Goal: Information Seeking & Learning: Learn about a topic

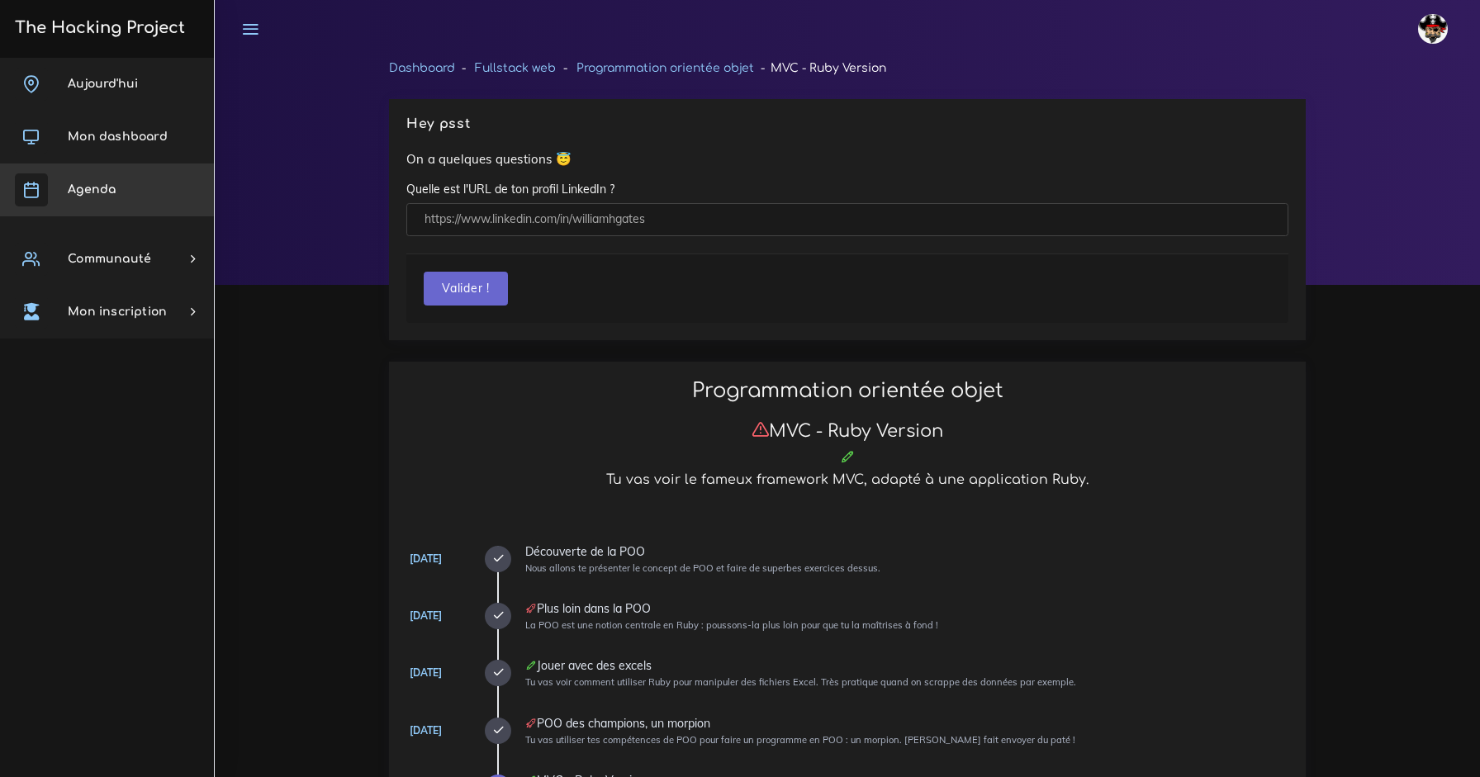
scroll to position [1014, 0]
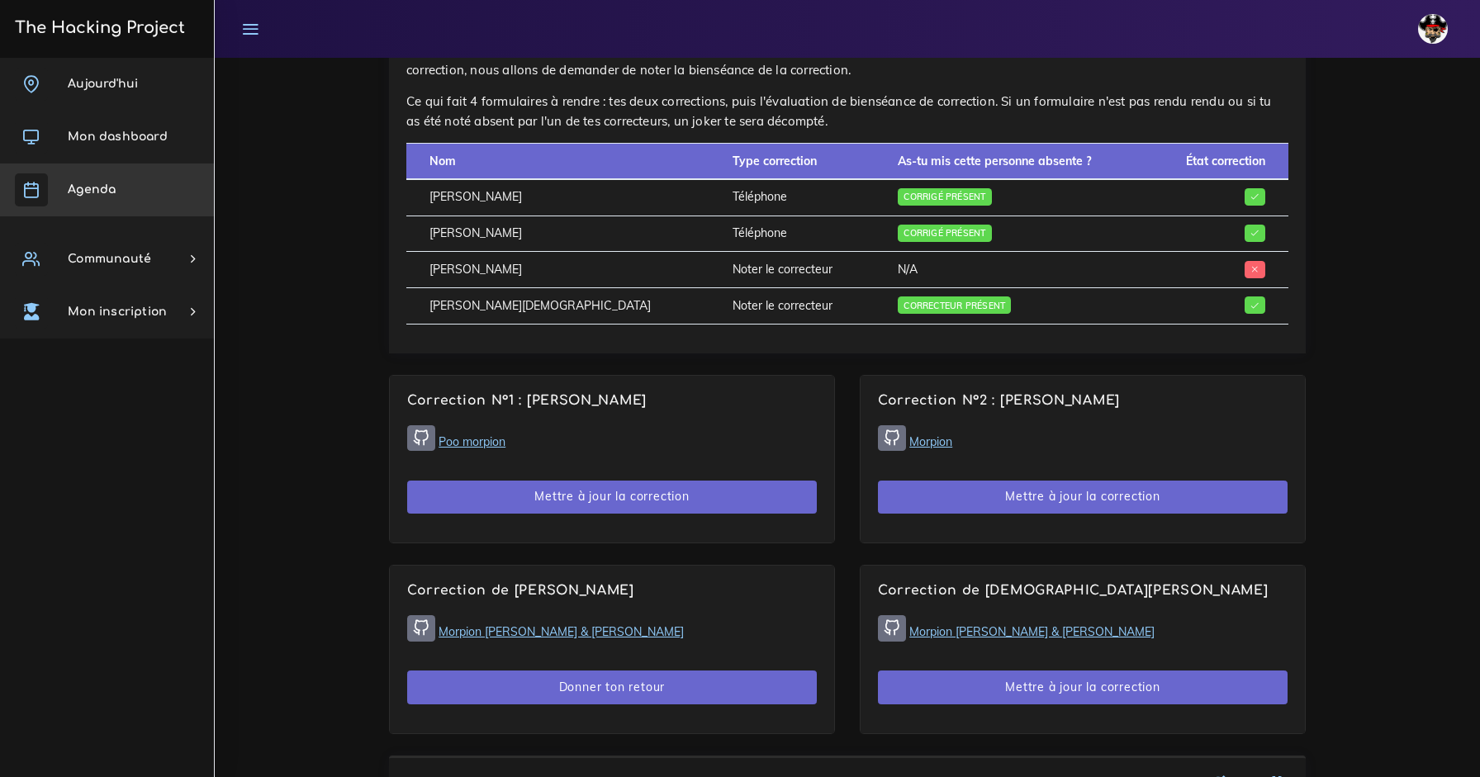
click at [97, 185] on span "Agenda" at bounding box center [92, 189] width 48 height 12
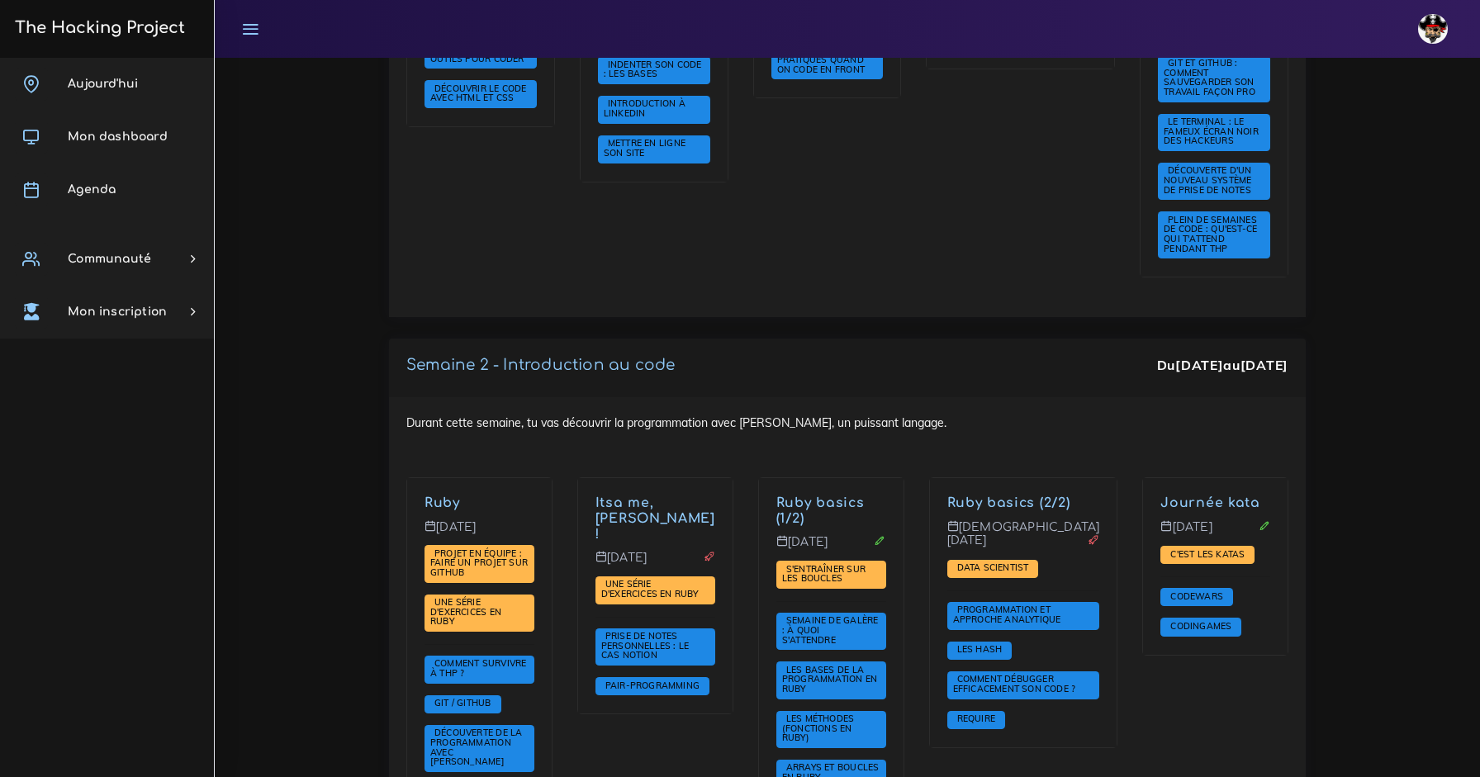
scroll to position [845, 0]
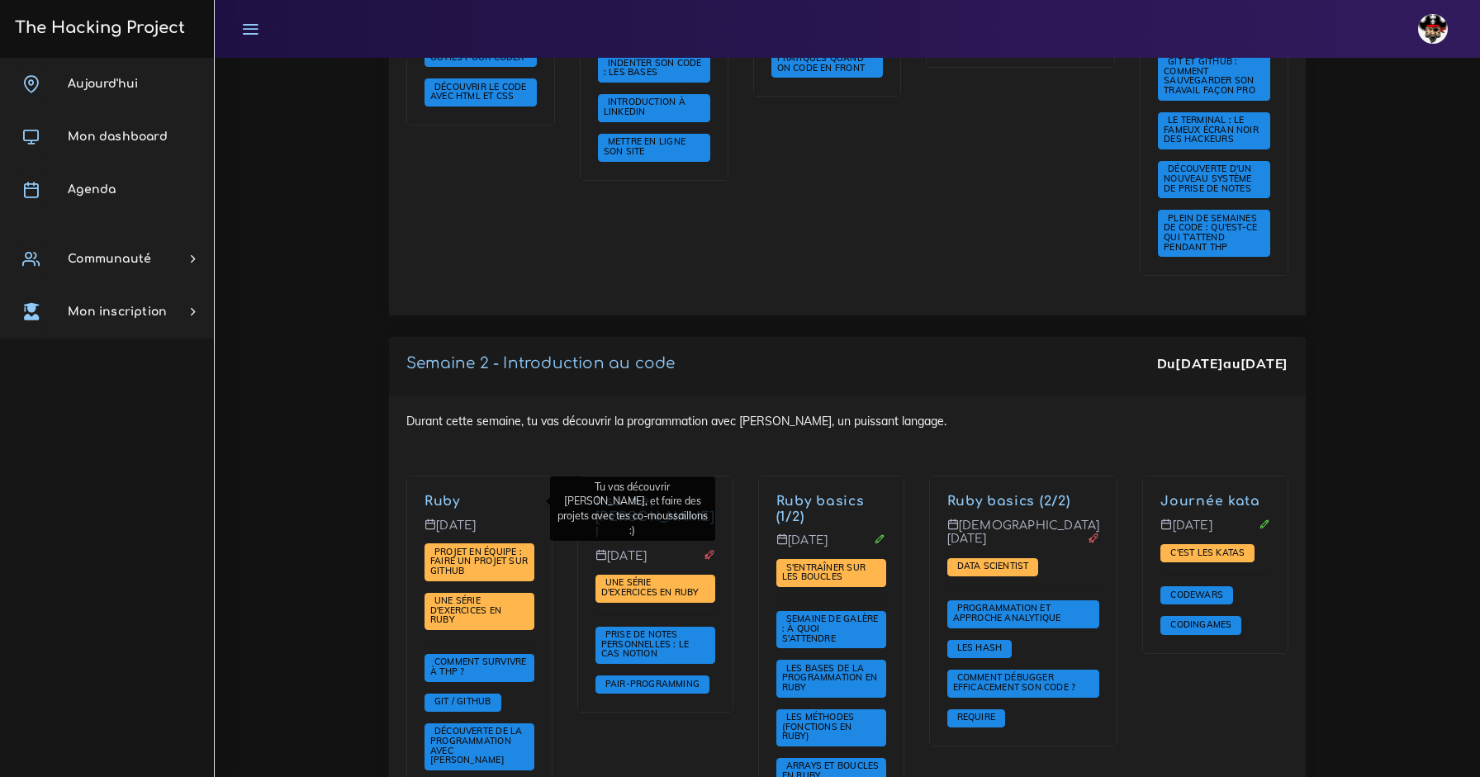
click at [456, 501] on link "Ruby" at bounding box center [443, 501] width 36 height 15
click at [654, 497] on link "Itsa me, [PERSON_NAME] !" at bounding box center [656, 517] width 120 height 46
click at [695, 453] on div "Durant cette semaine, tu vas découvrir la programmation avec Ruby, un puissant …" at bounding box center [847, 641] width 917 height 491
click at [976, 434] on div "Durant cette semaine, tu vas découvrir la programmation avec Ruby, un puissant …" at bounding box center [847, 641] width 917 height 491
click at [1094, 425] on div "Durant cette semaine, tu vas découvrir la programmation avec Ruby, un puissant …" at bounding box center [847, 641] width 917 height 491
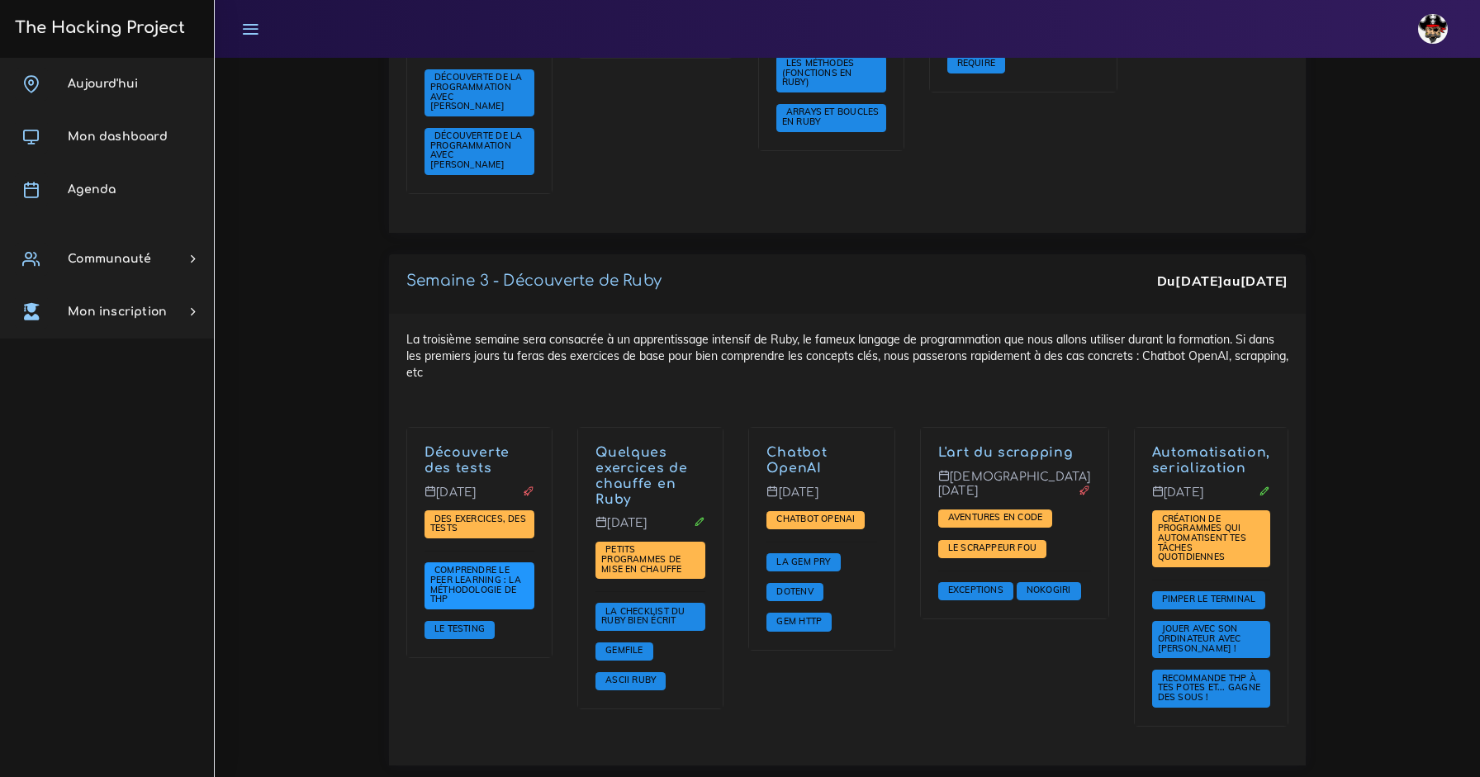
scroll to position [1503, 0]
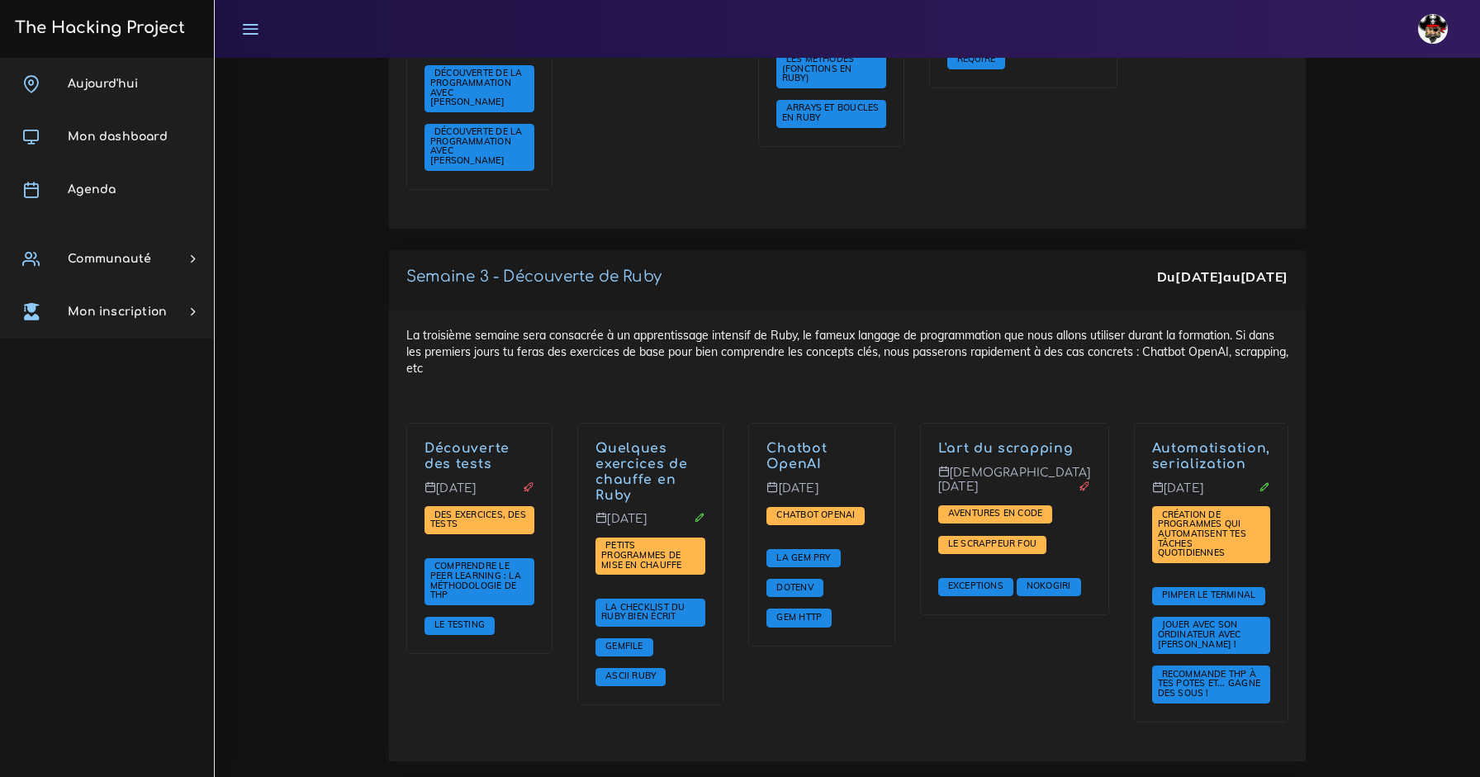
click at [774, 350] on div "La troisième semaine sera consacrée à un apprentissage intensif de Ruby, le fam…" at bounding box center [847, 536] width 917 height 452
click at [915, 364] on div "La troisième semaine sera consacrée à un apprentissage intensif de Ruby, le fam…" at bounding box center [847, 536] width 917 height 452
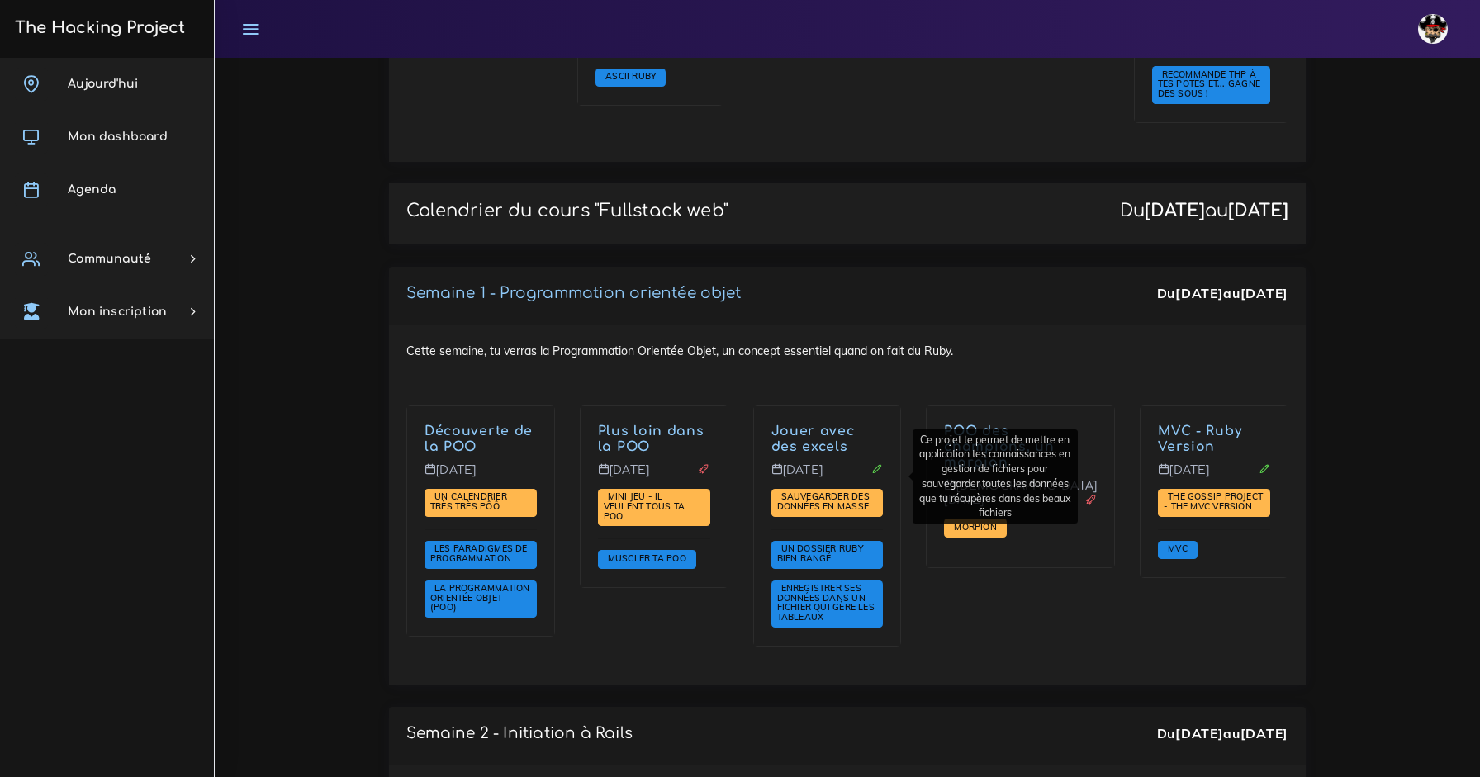
scroll to position [2154, 0]
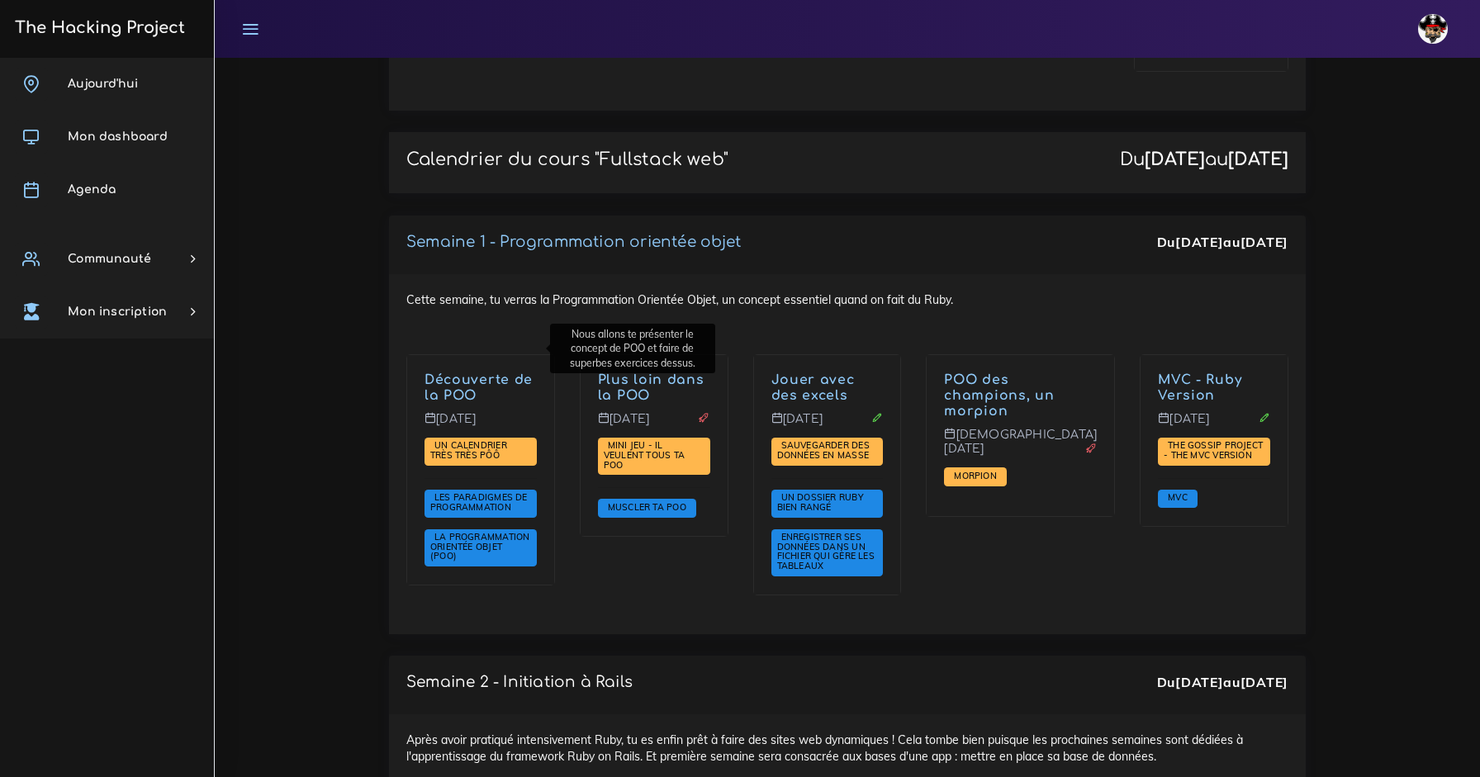
click at [724, 308] on div "Cette semaine, tu verras la Programmation Orientée Objet, un concept essentiel …" at bounding box center [847, 454] width 917 height 360
click at [842, 295] on div "Cette semaine, tu verras la Programmation Orientée Objet, un concept essentiel …" at bounding box center [847, 454] width 917 height 360
click at [1052, 274] on div "Cette semaine, tu verras la Programmation Orientée Objet, un concept essentiel …" at bounding box center [847, 454] width 917 height 360
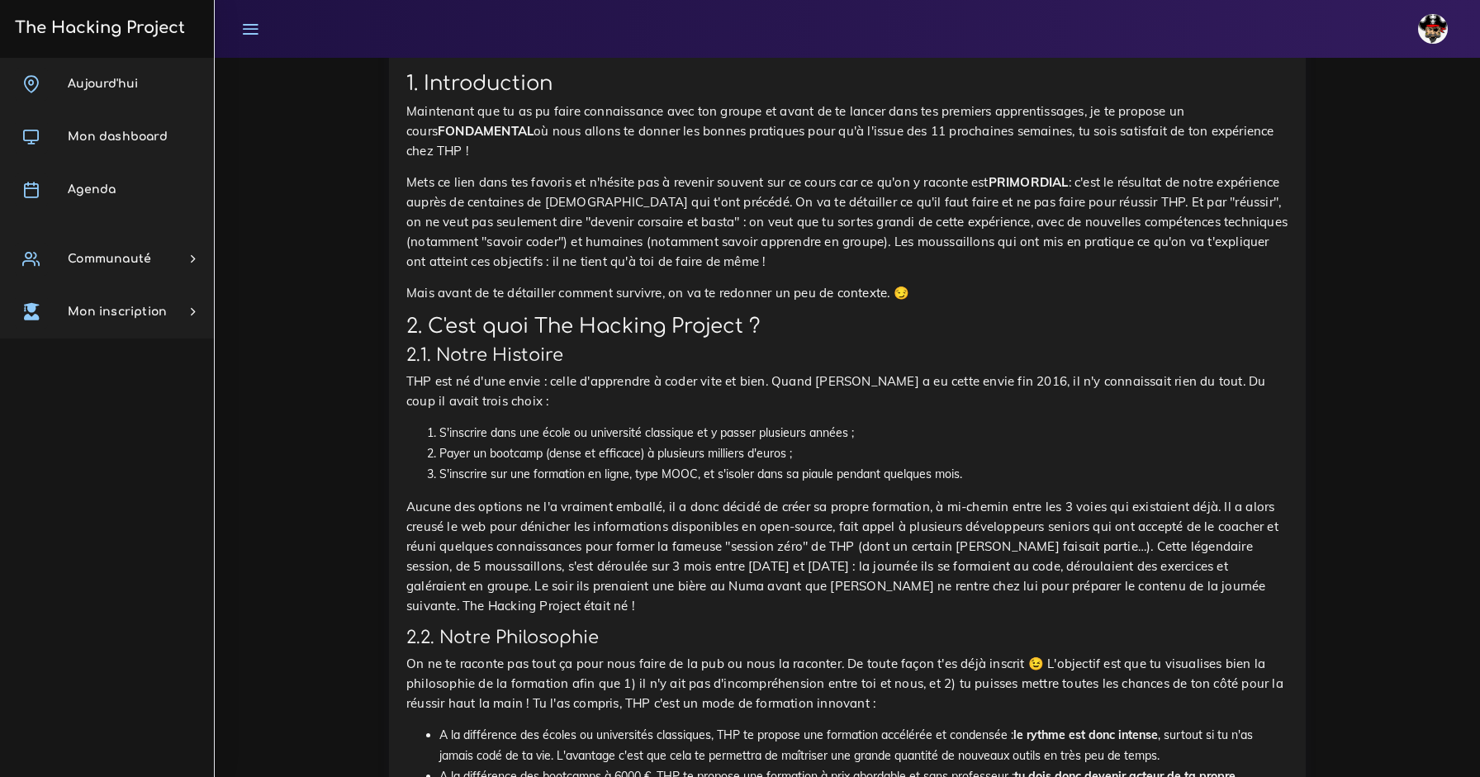
scroll to position [5580, 0]
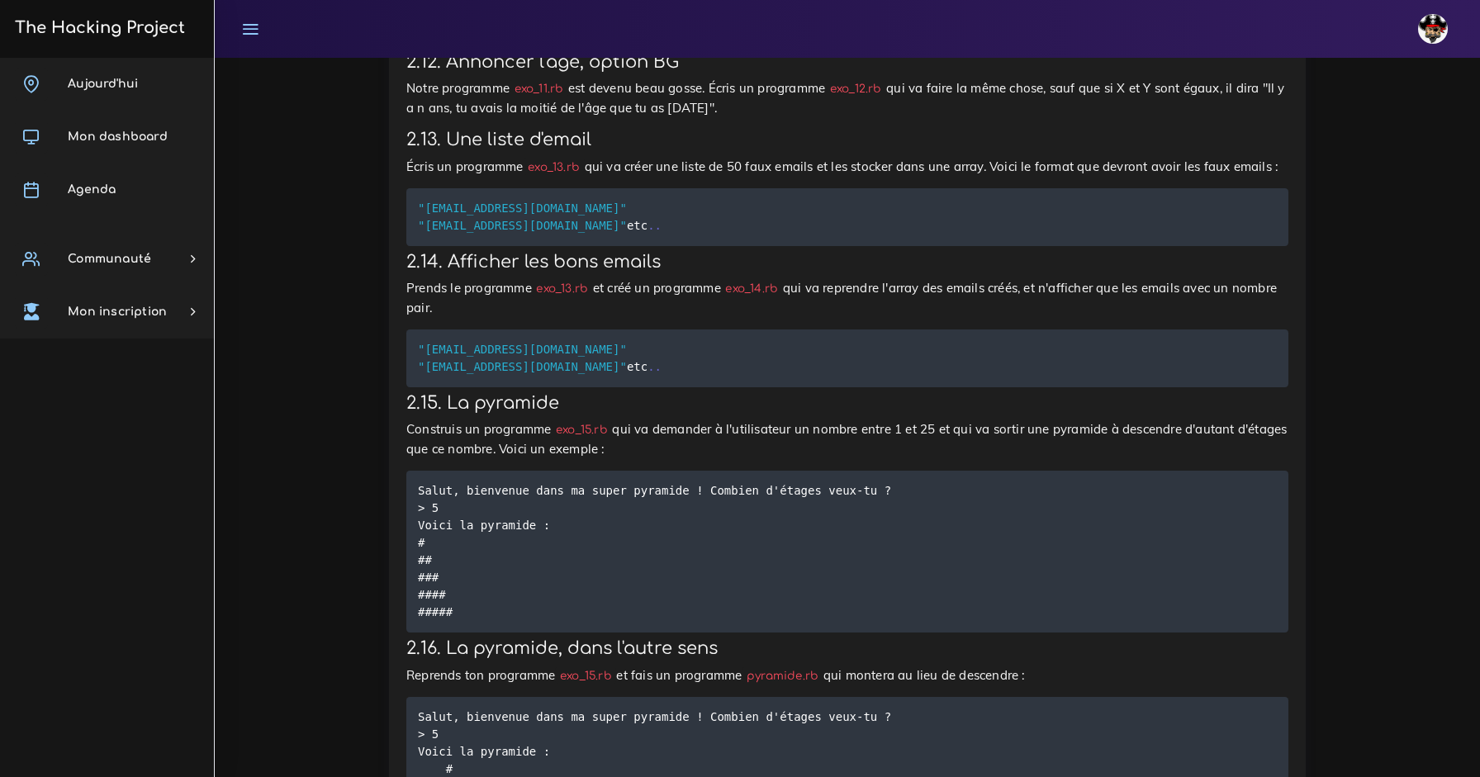
scroll to position [1943, 0]
